Goal: Task Accomplishment & Management: Complete application form

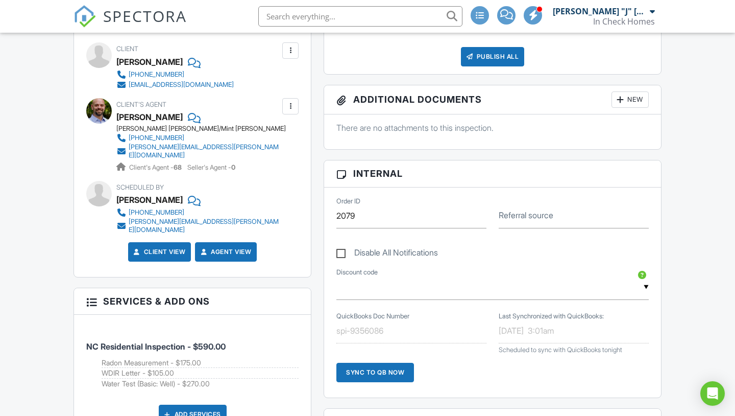
scroll to position [463, 0]
click at [157, 25] on span "SPECTORA" at bounding box center [145, 15] width 84 height 21
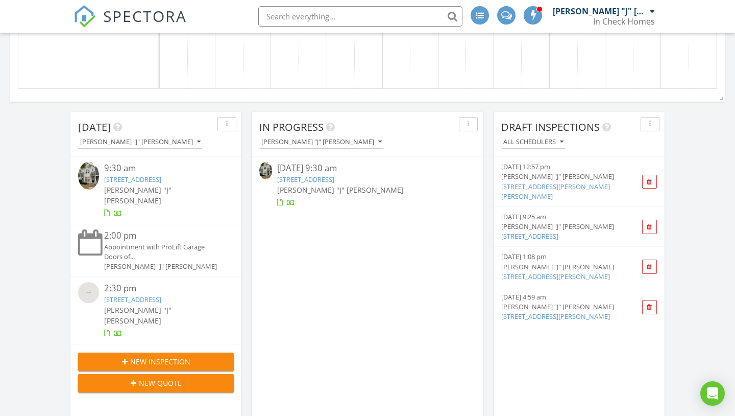
scroll to position [619, 0]
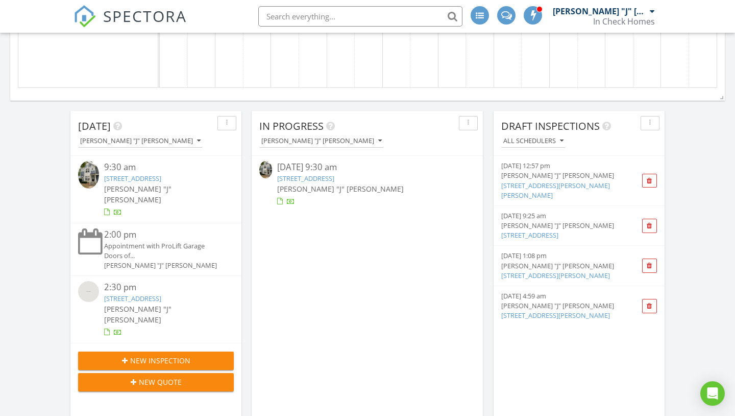
click at [579, 271] on link "3400 Baucom Manor Rd, Monroe, NC" at bounding box center [555, 275] width 109 height 9
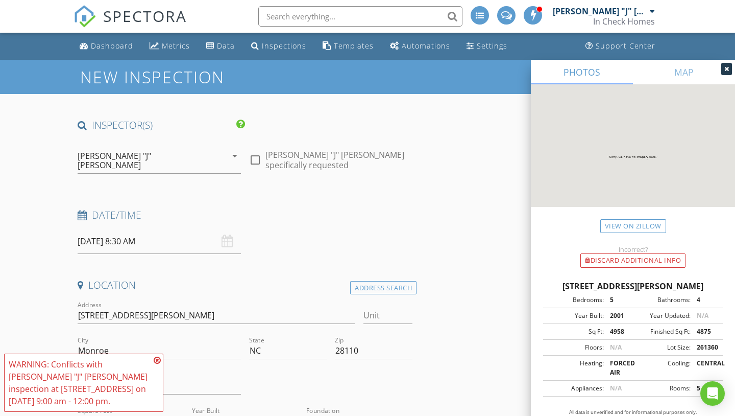
click at [105, 229] on input "08/29/2025 8:30 AM" at bounding box center [159, 241] width 163 height 25
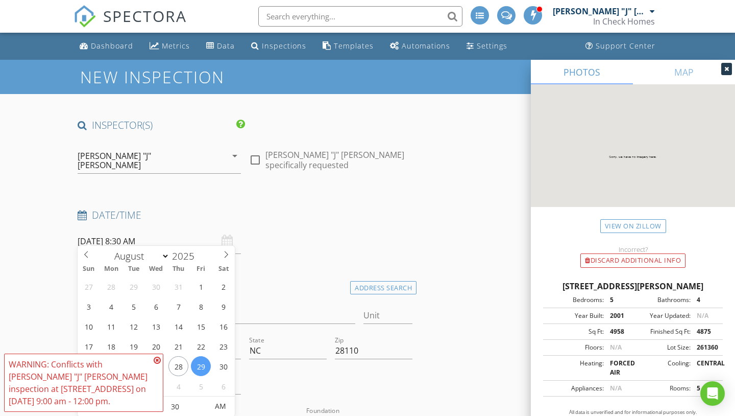
click at [158, 359] on icon at bounding box center [157, 360] width 7 height 8
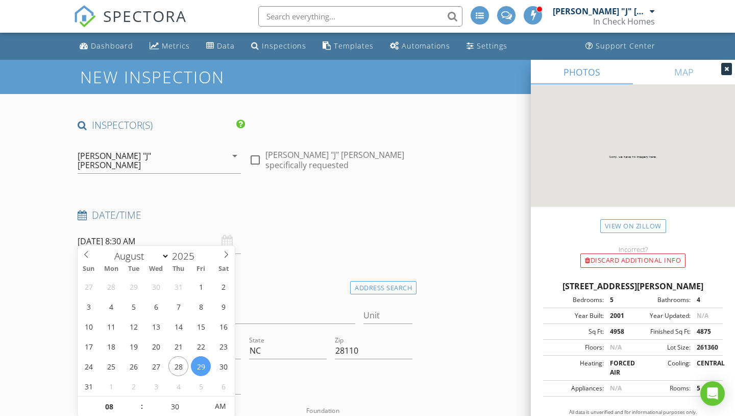
click at [140, 229] on input "08/29/2025 8:30 AM" at bounding box center [159, 241] width 163 height 25
select select "8"
type input "09/02/2025 8:30 AM"
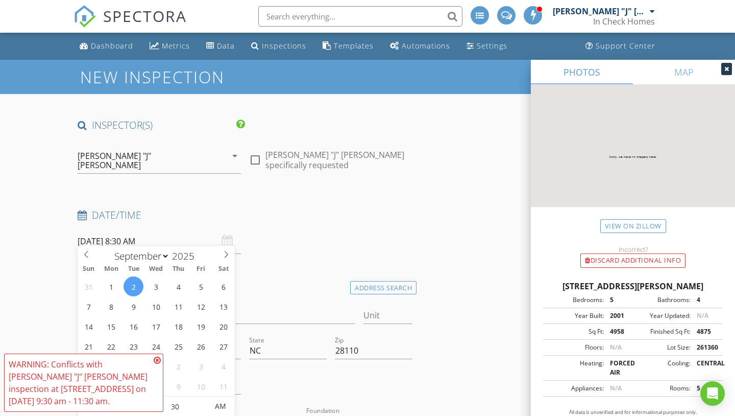
click at [157, 360] on icon at bounding box center [157, 360] width 7 height 8
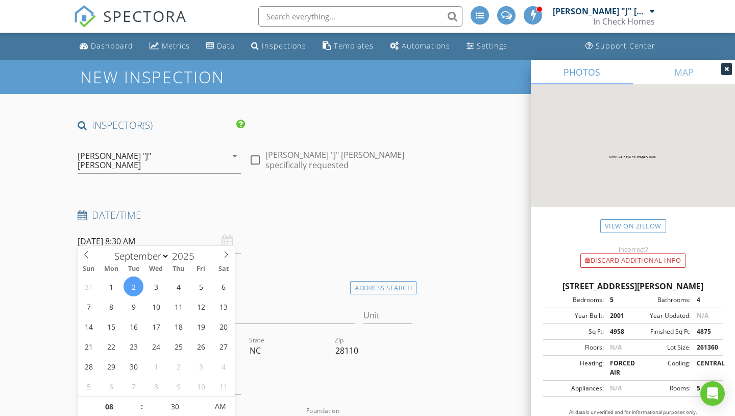
click at [137, 234] on input "09/02/2025 8:30 AM" at bounding box center [159, 241] width 163 height 25
type input "09"
type input "09/02/2025 9:30 AM"
click at [134, 399] on span at bounding box center [136, 401] width 7 height 10
type input "10"
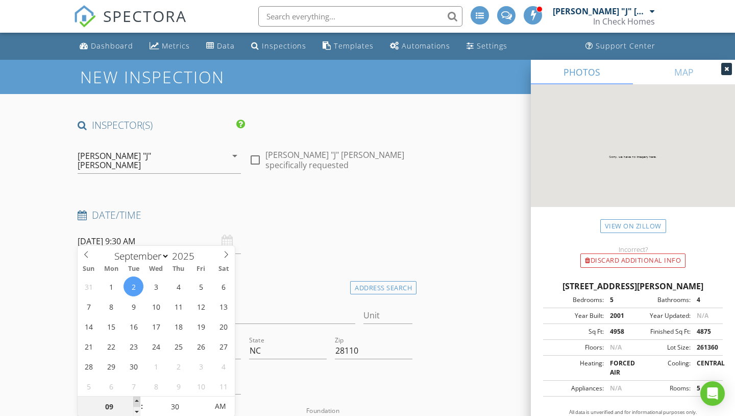
type input "09/02/2025 10:30 AM"
click at [134, 399] on span at bounding box center [136, 401] width 7 height 10
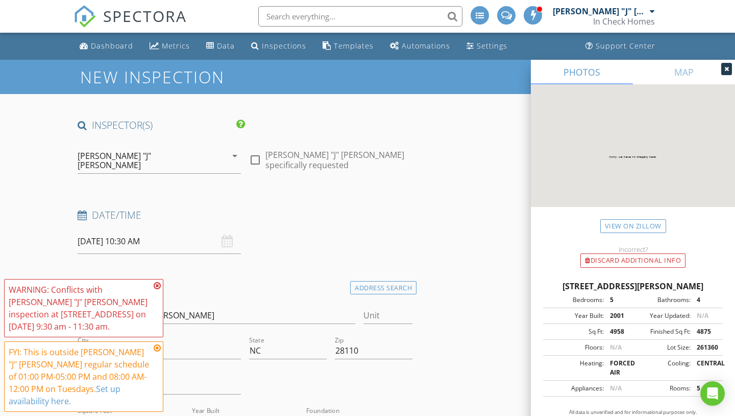
click at [134, 399] on span "WARNING: Conflicts with John "J" Nicholson's inspection at 1115 Meander Ln on 0…" at bounding box center [83, 345] width 159 height 133
click at [157, 289] on icon at bounding box center [157, 285] width 7 height 8
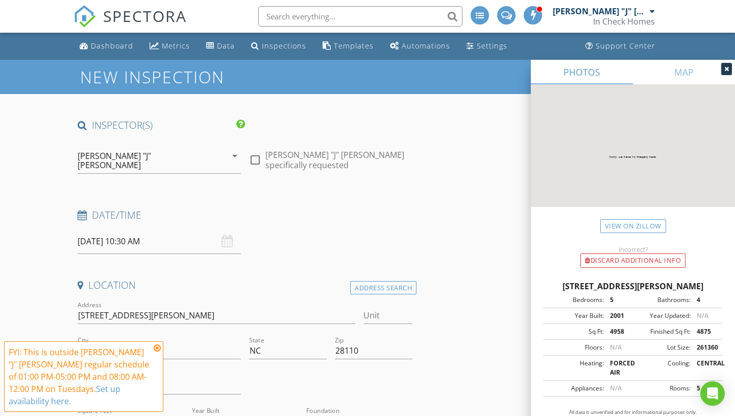
click at [131, 229] on input "09/02/2025 10:30 AM" at bounding box center [159, 241] width 163 height 25
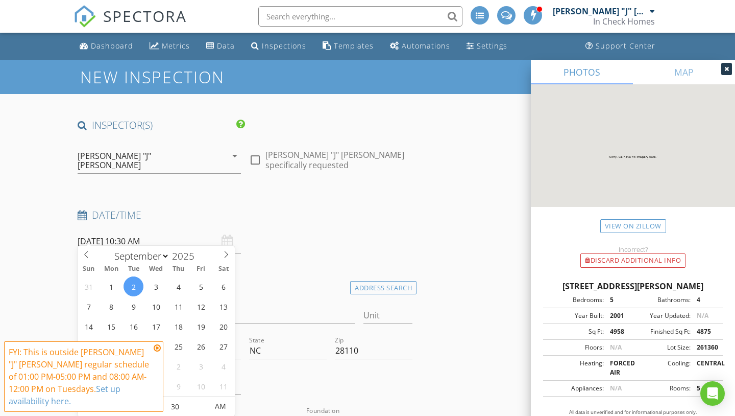
click at [159, 349] on icon at bounding box center [157, 348] width 7 height 8
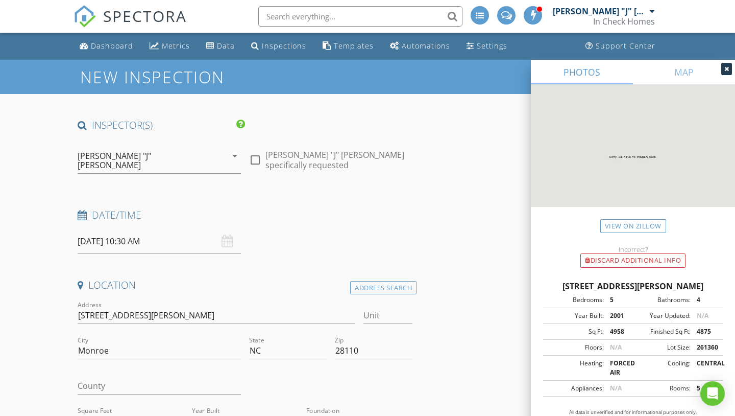
click at [143, 237] on input "09/02/2025 10:30 AM" at bounding box center [159, 241] width 163 height 25
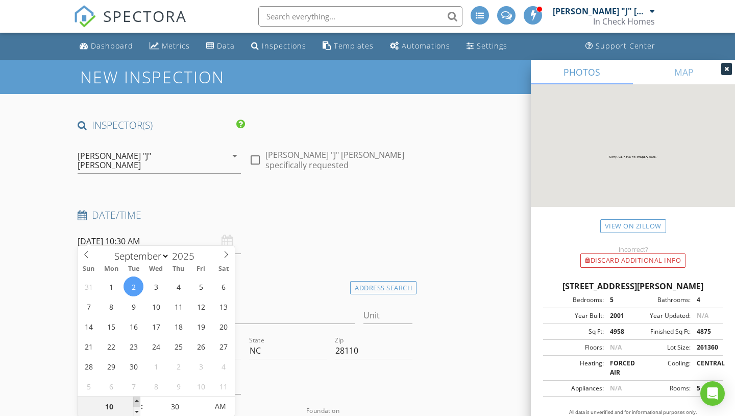
type input "11"
type input "09/02/2025 11:30 AM"
click at [137, 400] on span at bounding box center [136, 401] width 7 height 10
type input "12"
type input "09/02/2025 12:30 PM"
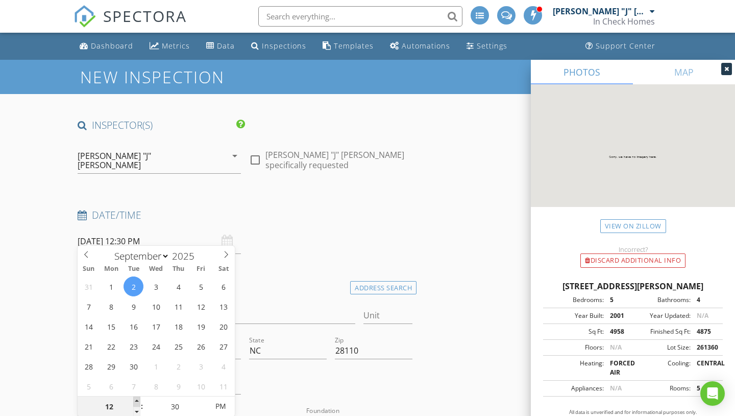
type input "01"
type input "09/02/2025 1:30 PM"
click at [137, 400] on span at bounding box center [136, 401] width 7 height 10
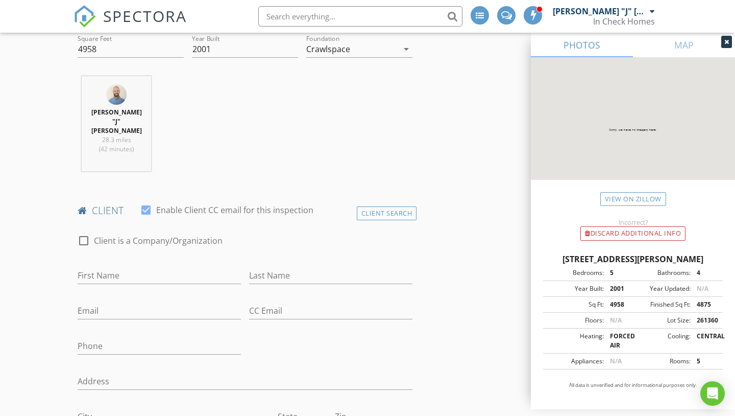
scroll to position [366, 0]
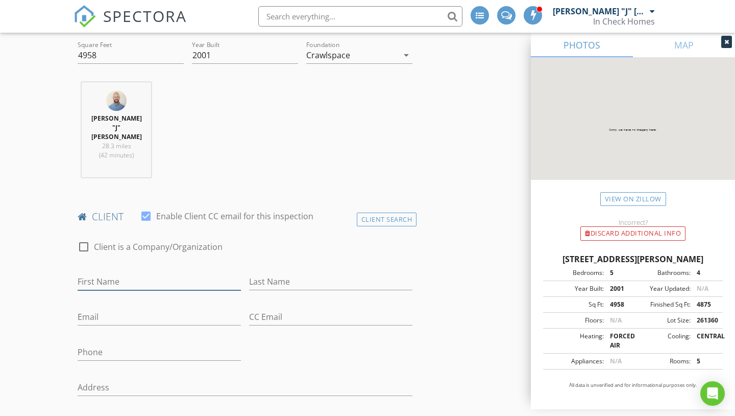
click at [111, 273] on input "First Name" at bounding box center [159, 281] width 163 height 17
paste input "[PERSON_NAME] & [PERSON_NAME]"
type input "[PERSON_NAME] & [PERSON_NAME]"
click at [300, 273] on input "Last Name" at bounding box center [330, 281] width 163 height 17
type input "Cliffe"
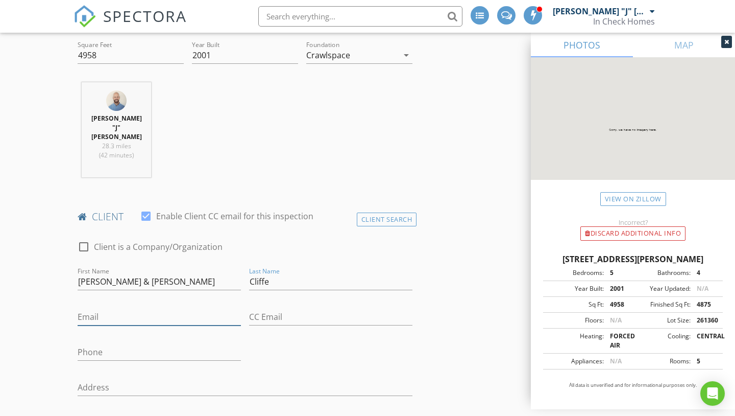
click at [150, 308] on input "Email" at bounding box center [159, 316] width 163 height 17
paste input "[EMAIL_ADDRESS][DOMAIN_NAME]"
type input "[EMAIL_ADDRESS][DOMAIN_NAME]"
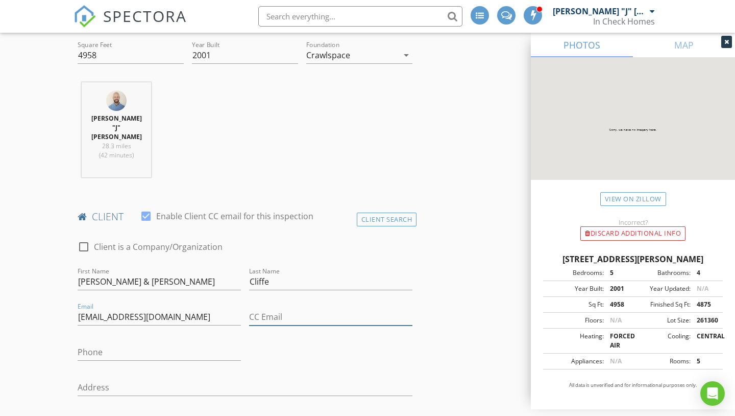
click at [283, 308] on input "CC Email" at bounding box center [330, 316] width 163 height 17
paste input "[PERSON_NAME][EMAIL_ADDRESS][PERSON_NAME][DOMAIN_NAME]"
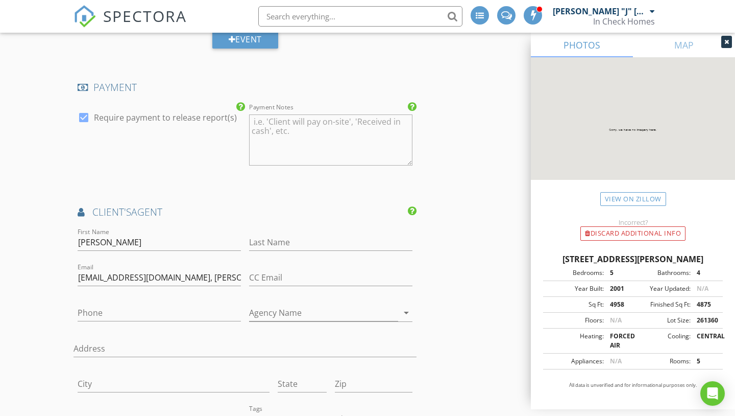
scroll to position [1445, 0]
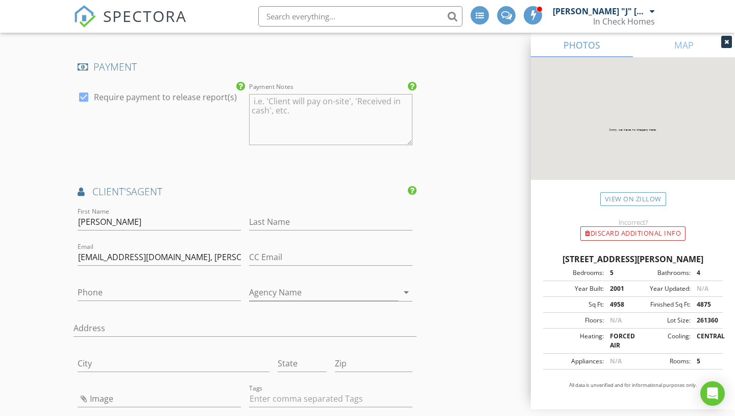
type input "[PERSON_NAME][EMAIL_ADDRESS][PERSON_NAME][DOMAIN_NAME]"
click at [139, 216] on input "[PERSON_NAME]" at bounding box center [159, 221] width 163 height 17
type input "[PERSON_NAME]"
click at [262, 213] on input "Last Name" at bounding box center [330, 221] width 163 height 17
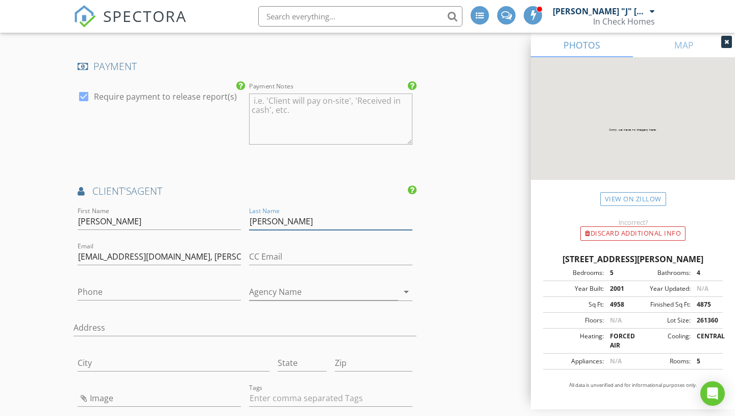
type input "[PERSON_NAME]"
click at [239, 248] on input "soldbyjenniferhoyle@gmail.com, angie@jim-dickerson.com, cliffe369@gmail.com, in…" at bounding box center [159, 256] width 163 height 17
click at [238, 248] on input "soldbyjenniferhoyle@gmail.com, m-dickerson.com, cliffe369@gmail.com, info@thecl…" at bounding box center [159, 256] width 163 height 17
type input "soldbyjenniferhoyle@gmail.com,son.com, cliffe369@gmail.com, info@theclosinggirl…"
click at [238, 248] on input "soldbyjenniferhoyle@gmail.com,son.com, cliffe369@gmail.com, info@theclosinggirl…" at bounding box center [159, 256] width 163 height 17
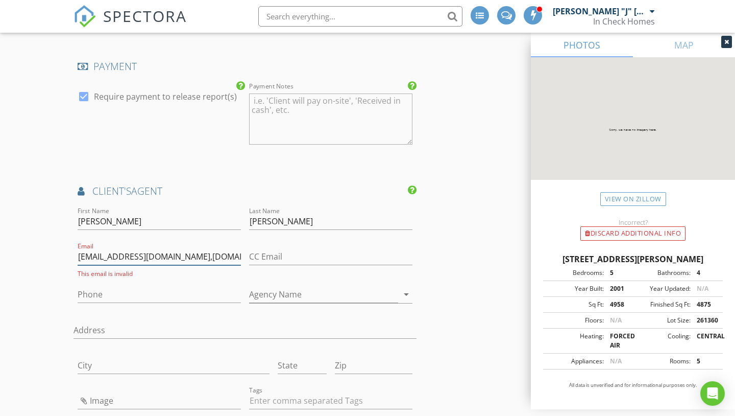
click at [238, 248] on input "soldbyjenniferhoyle@gmail.com,son.com, cliffe369@gmail.com, info@theclosinggirl…" at bounding box center [159, 256] width 163 height 17
paste input "[PERSON_NAME][EMAIL_ADDRESS][PERSON_NAME][DOMAIN_NAME]"
type input "[PERSON_NAME][EMAIL_ADDRESS][PERSON_NAME][DOMAIN_NAME]"
click at [187, 248] on input "[PERSON_NAME][EMAIL_ADDRESS][PERSON_NAME][DOMAIN_NAME]" at bounding box center [159, 256] width 163 height 17
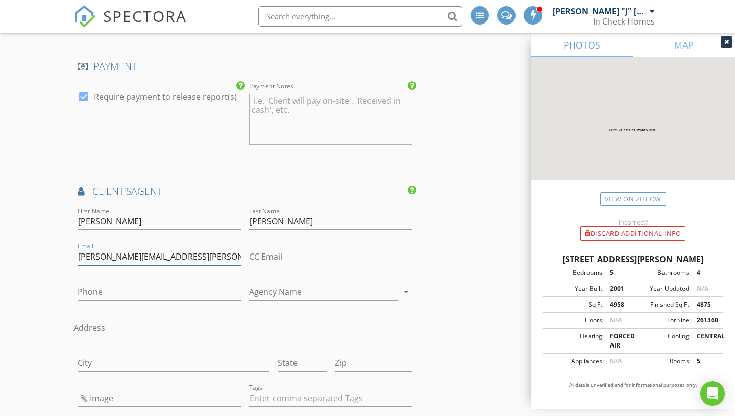
click at [187, 248] on input "[PERSON_NAME][EMAIL_ADDRESS][PERSON_NAME][DOMAIN_NAME]" at bounding box center [159, 256] width 163 height 17
paste input "[EMAIL_ADDRESS][DOMAIN_NAME]"
type input "[EMAIL_ADDRESS][DOMAIN_NAME]"
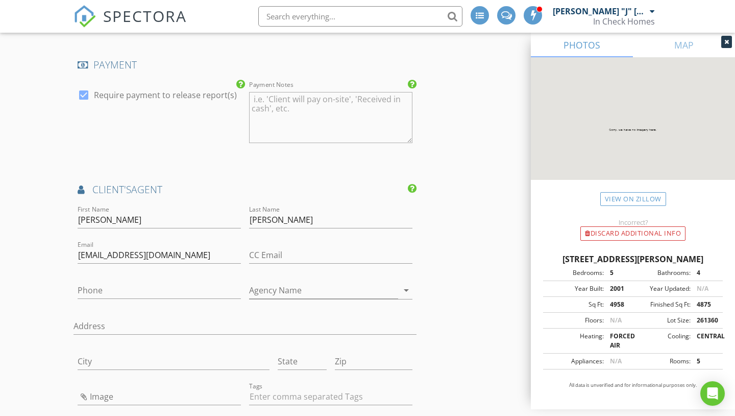
scroll to position [1465, 0]
click at [269, 245] on input "CC Email" at bounding box center [330, 253] width 163 height 17
paste input "[EMAIL_ADDRESS][DOMAIN_NAME]"
type input "[EMAIL_ADDRESS][DOMAIN_NAME]"
click at [168, 127] on div "check_box Require payment to release report(s)" at bounding box center [160, 117] width 172 height 80
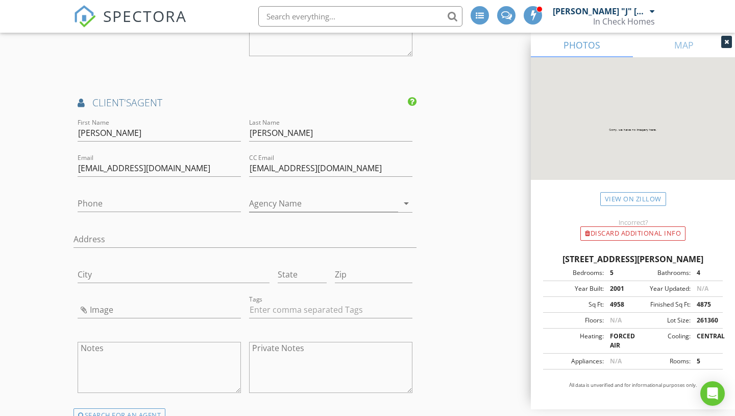
scroll to position [1551, 0]
click at [296, 196] on input "Agency Name" at bounding box center [323, 202] width 149 height 17
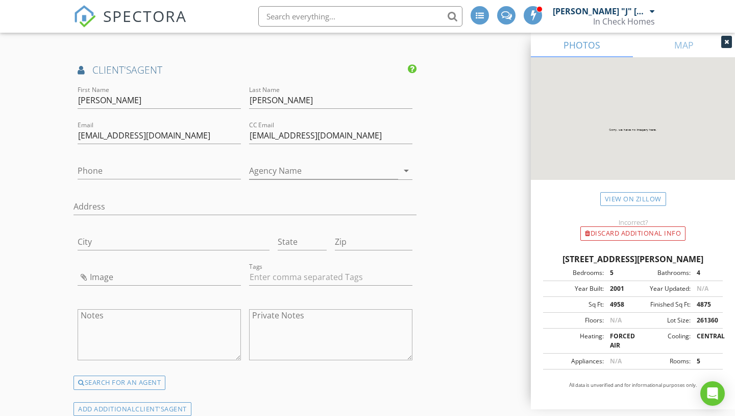
scroll to position [1593, 0]
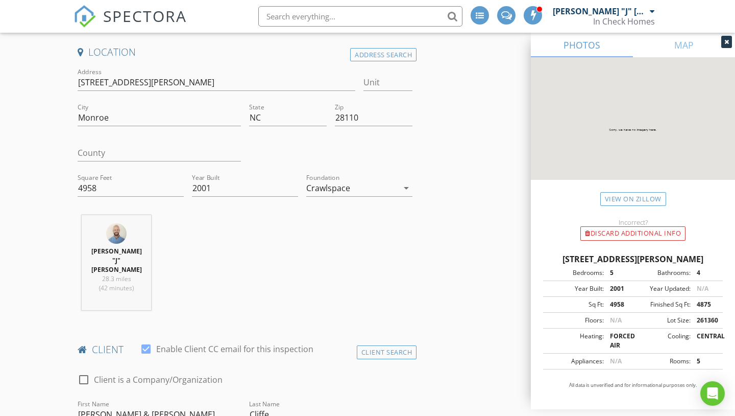
scroll to position [0, 0]
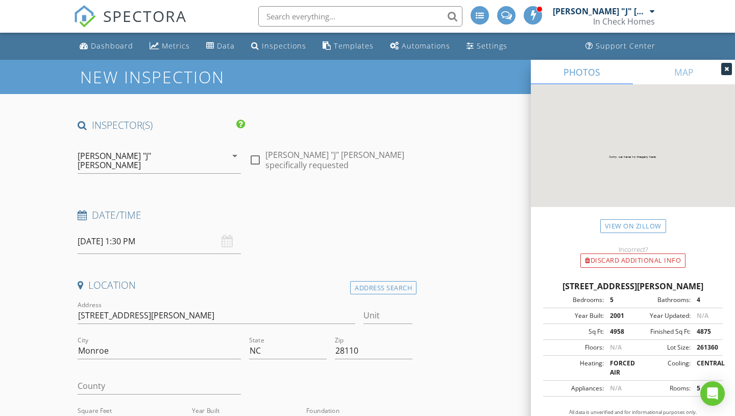
click at [162, 235] on input "09/02/2025 1:30 PM" at bounding box center [159, 241] width 163 height 25
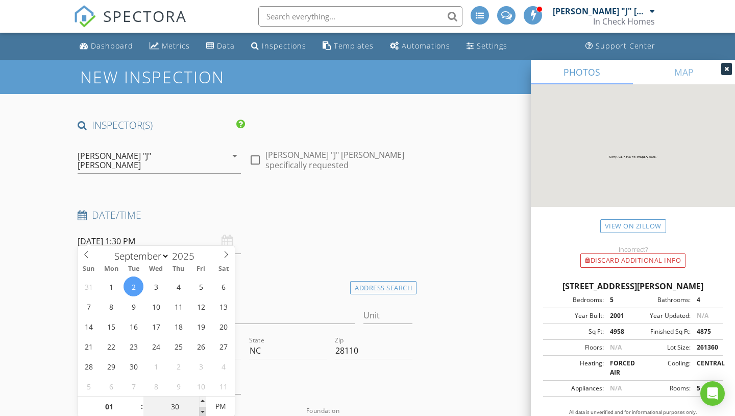
type input "25"
type input "09/02/2025 1:25 PM"
click at [203, 409] on span at bounding box center [202, 411] width 7 height 10
type input "20"
type input "09/02/2025 1:20 PM"
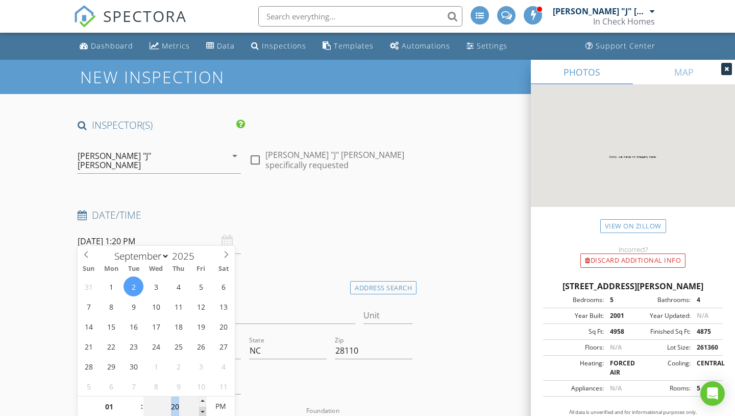
click at [203, 409] on span at bounding box center [202, 411] width 7 height 10
type input "15"
type input "09/02/2025 1:15 PM"
click at [203, 409] on span at bounding box center [202, 411] width 7 height 10
type input "10"
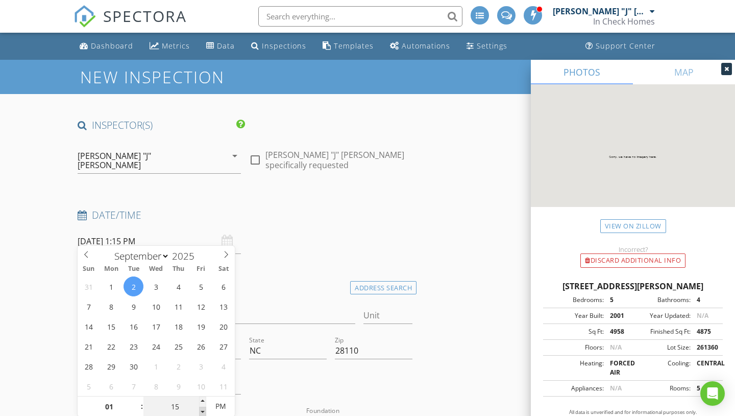
type input "09/02/2025 1:10 PM"
click at [203, 409] on span at bounding box center [202, 411] width 7 height 10
type input "05"
type input "09/02/2025 1:05 PM"
click at [203, 409] on span at bounding box center [202, 411] width 7 height 10
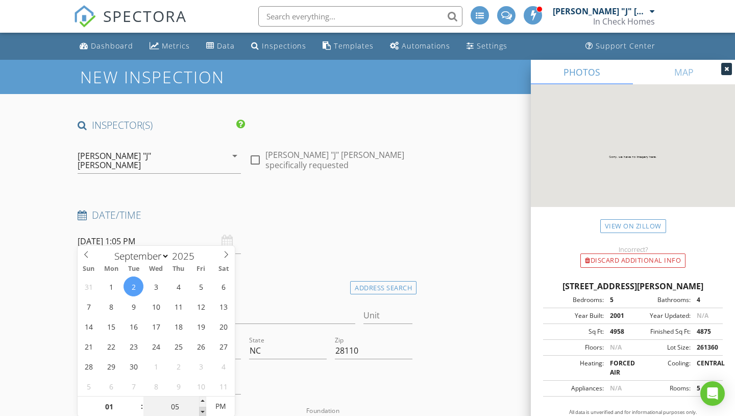
type input "00"
type input "[DATE] 1:00 PM"
click at [203, 409] on span at bounding box center [202, 411] width 7 height 10
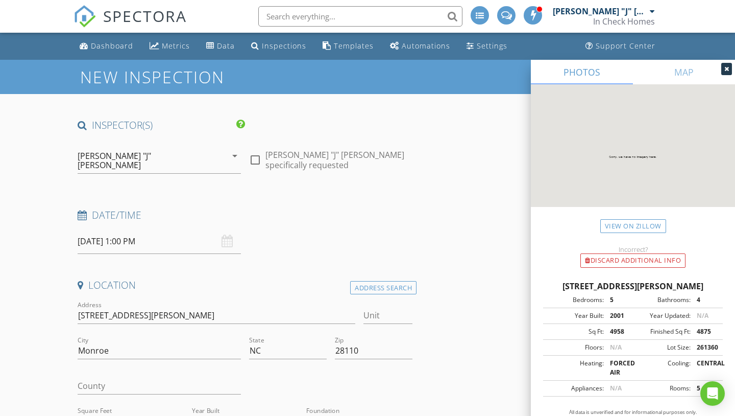
click at [251, 220] on div "Date/Time 09/02/2025 1:00 PM" at bounding box center [245, 230] width 343 height 45
click at [231, 230] on div "[DATE] 1:00 PM" at bounding box center [159, 241] width 163 height 25
click at [137, 234] on input "[DATE] 1:00 PM" at bounding box center [159, 241] width 163 height 25
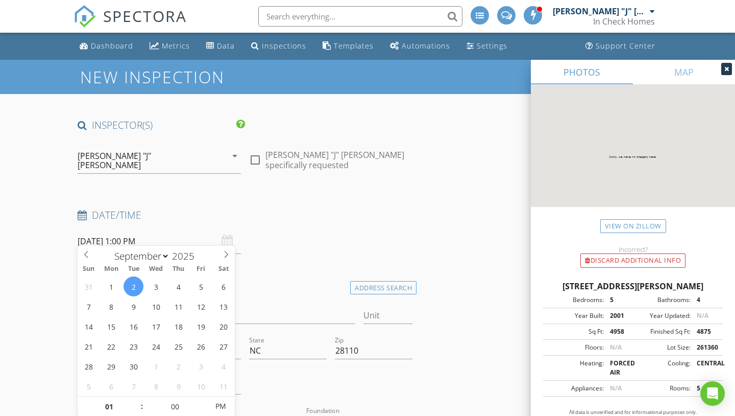
click at [265, 208] on h4 "Date/Time" at bounding box center [245, 214] width 335 height 13
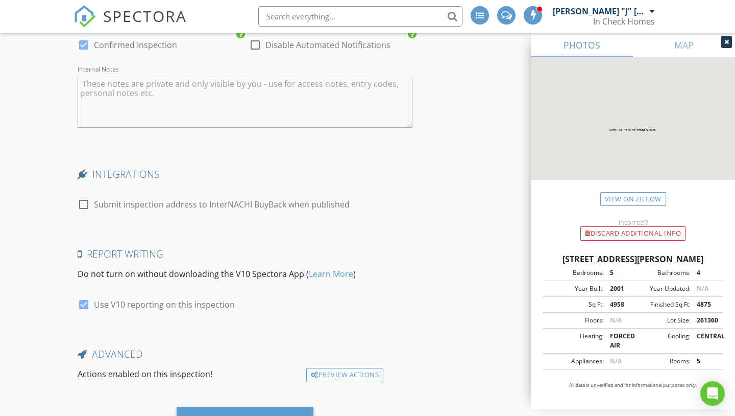
scroll to position [2255, 0]
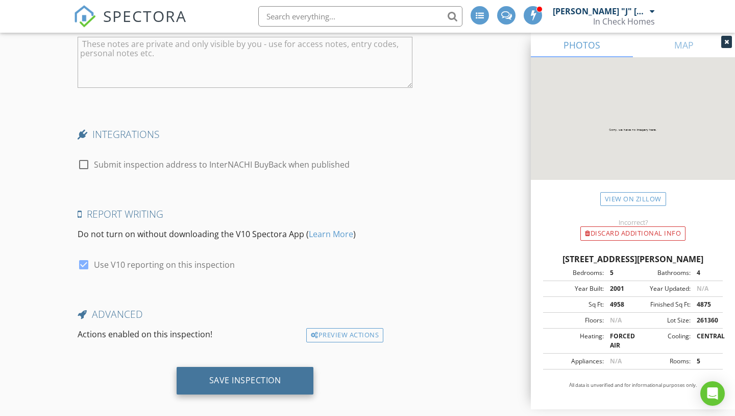
click at [229, 367] on div "Save Inspection" at bounding box center [245, 381] width 137 height 28
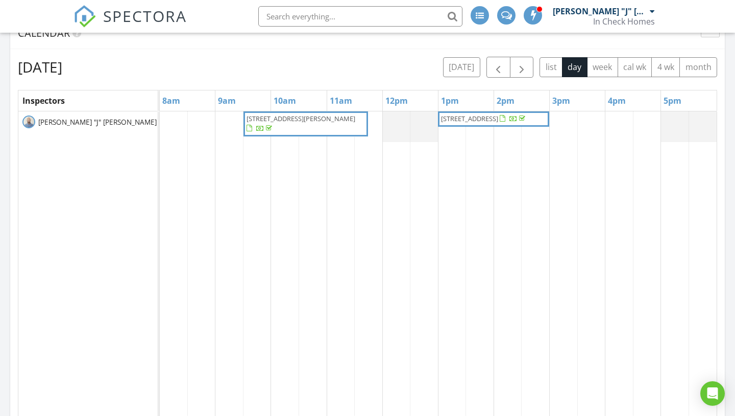
scroll to position [1619, 736]
